Goal: Navigation & Orientation: Find specific page/section

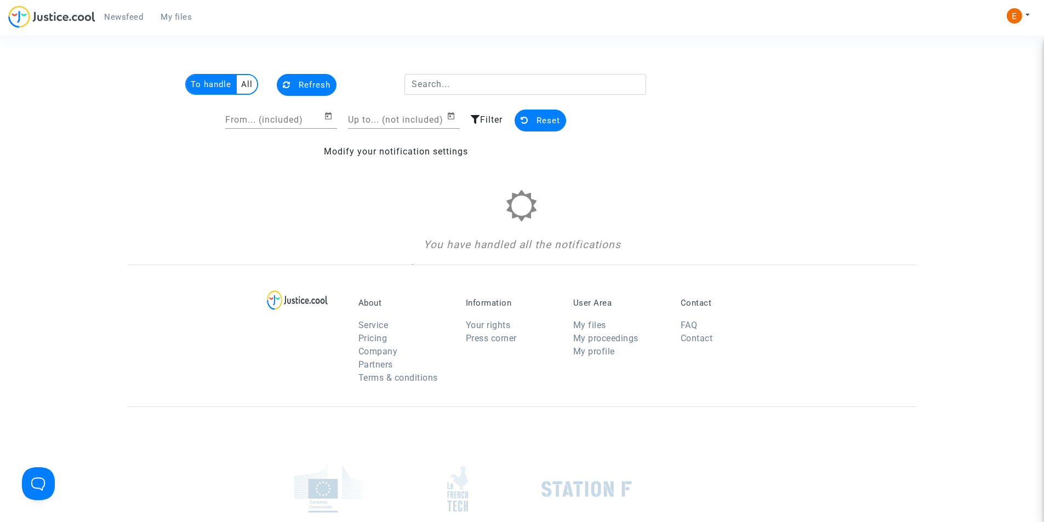
click at [130, 13] on span "Newsfeed" at bounding box center [123, 17] width 39 height 10
click at [123, 19] on span "Newsfeed" at bounding box center [123, 17] width 39 height 10
